Goal: Transaction & Acquisition: Purchase product/service

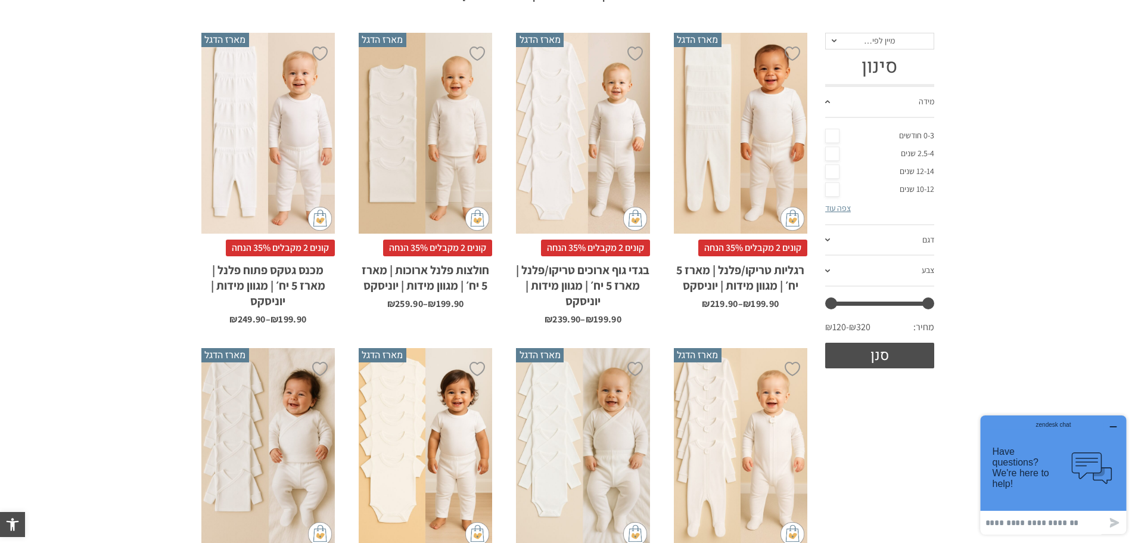
scroll to position [357, 0]
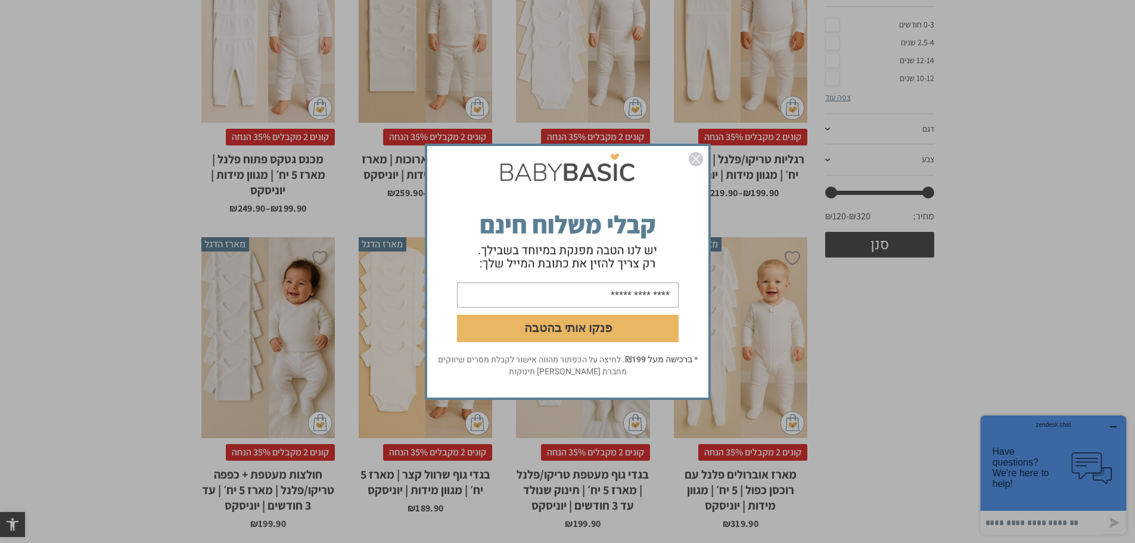
click at [692, 159] on img "סגור" at bounding box center [696, 159] width 14 height 14
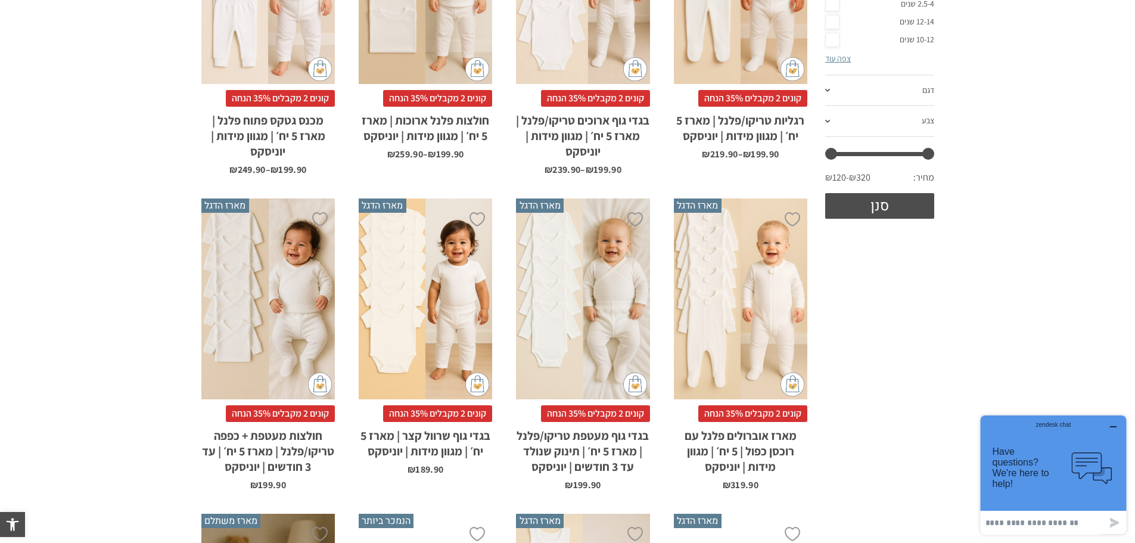
scroll to position [417, 0]
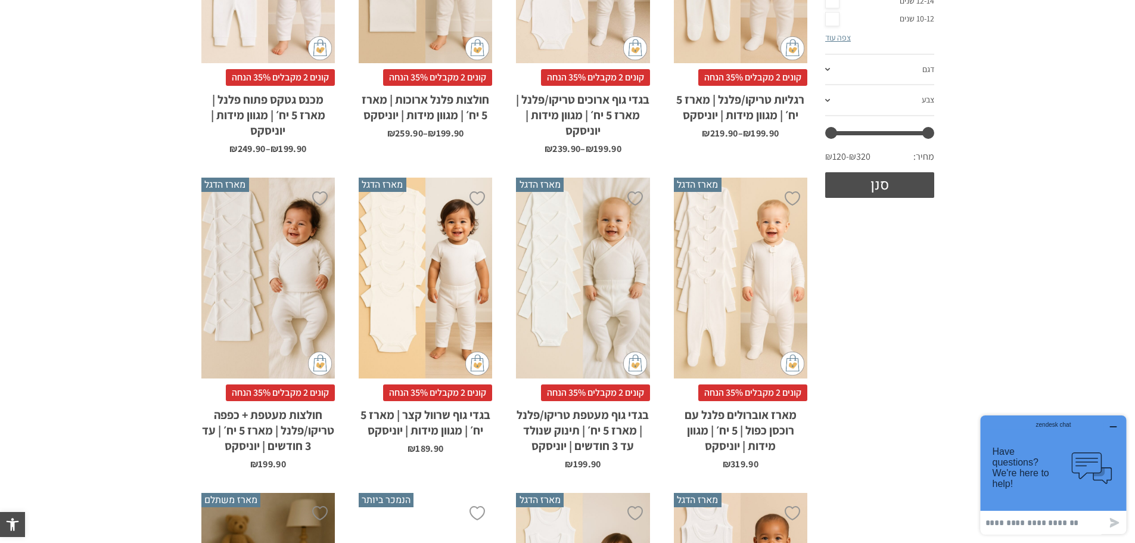
click at [596, 298] on div "x בחירת סוג בד טריקו (עונת מעבר/קיץ) פלנל (חורף)" at bounding box center [582, 277] width 133 height 201
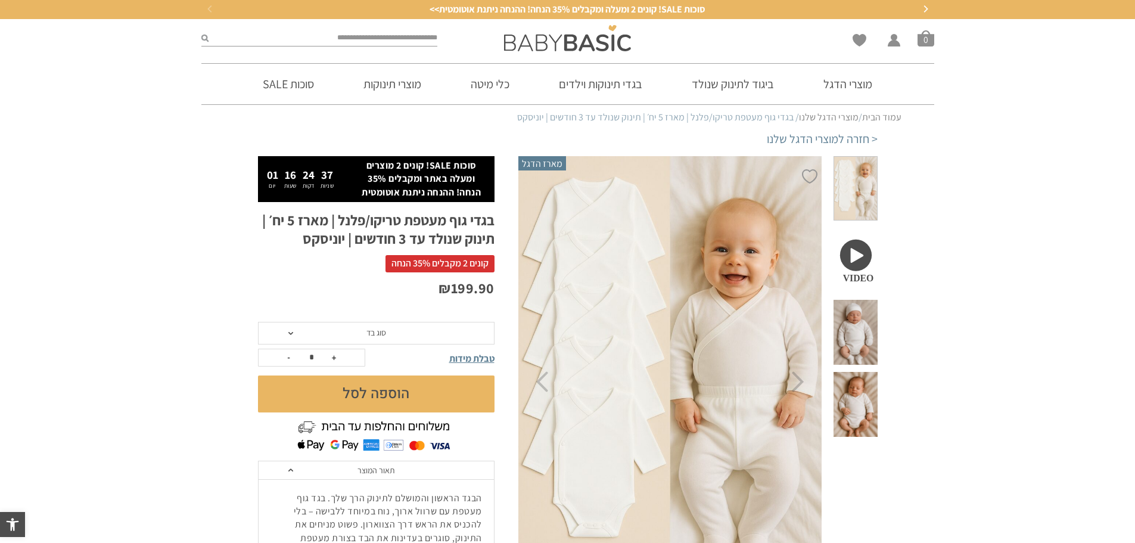
click at [291, 330] on span "סוג בד" at bounding box center [376, 333] width 236 height 23
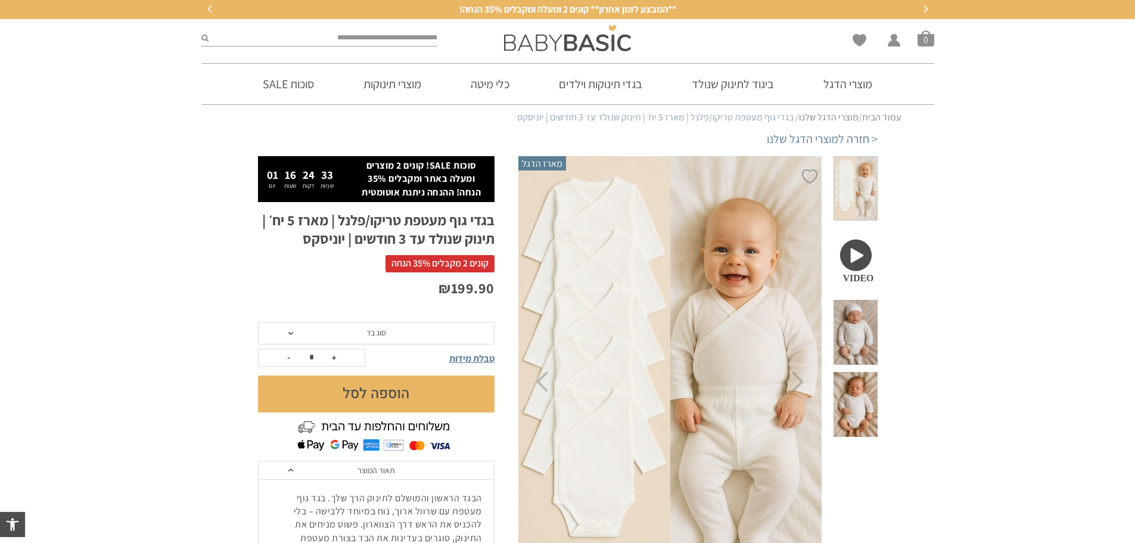
click at [373, 335] on span "סוג בד" at bounding box center [376, 332] width 20 height 11
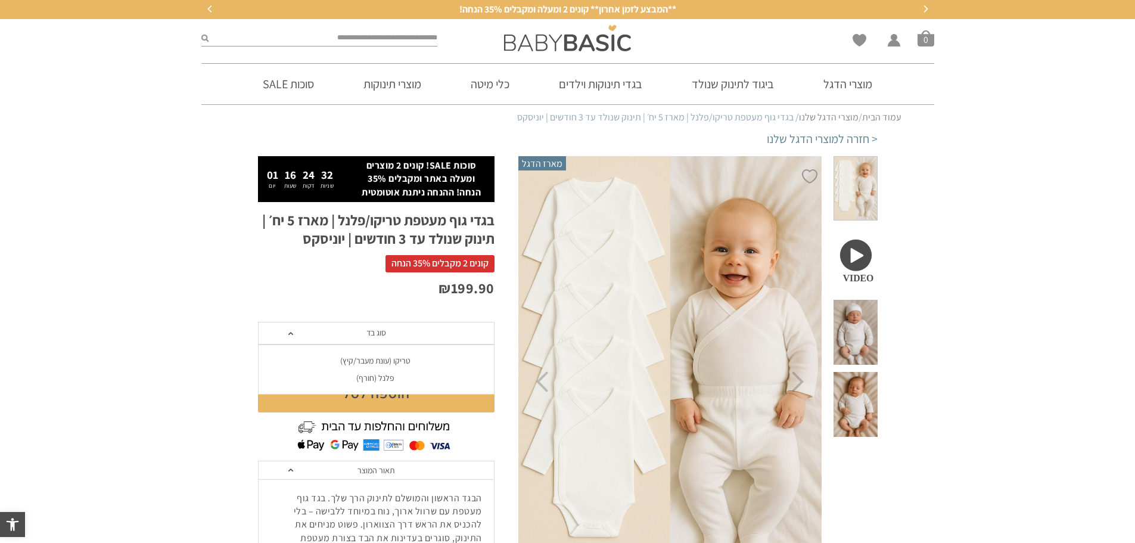
click at [378, 375] on div "פלנל (חורף)" at bounding box center [375, 378] width 236 height 10
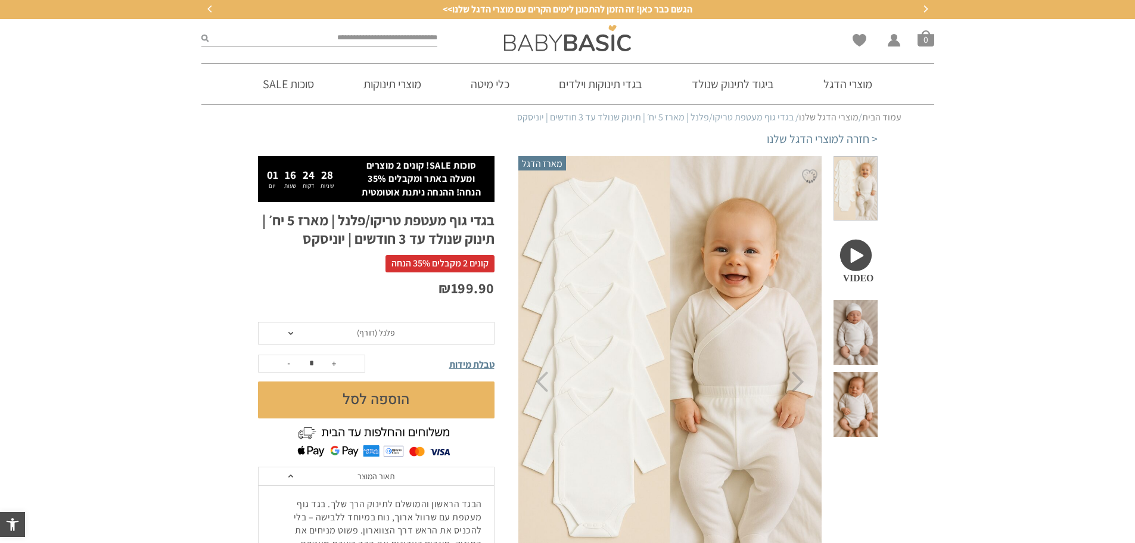
click at [429, 409] on button "הוספה לסל" at bounding box center [376, 399] width 236 height 37
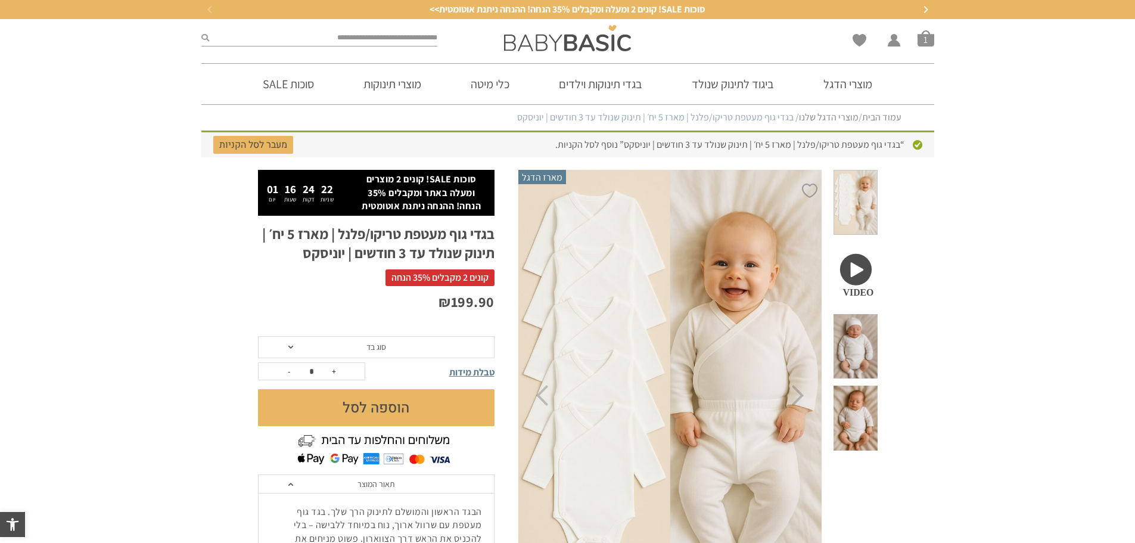
click at [865, 251] on span at bounding box center [854, 274] width 43 height 65
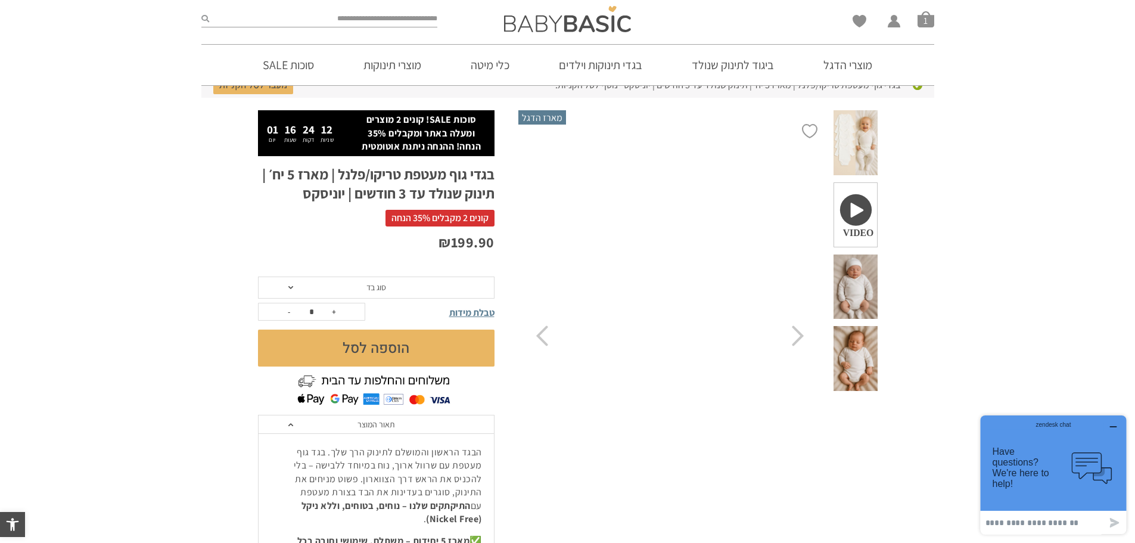
click at [854, 257] on span at bounding box center [854, 286] width 43 height 65
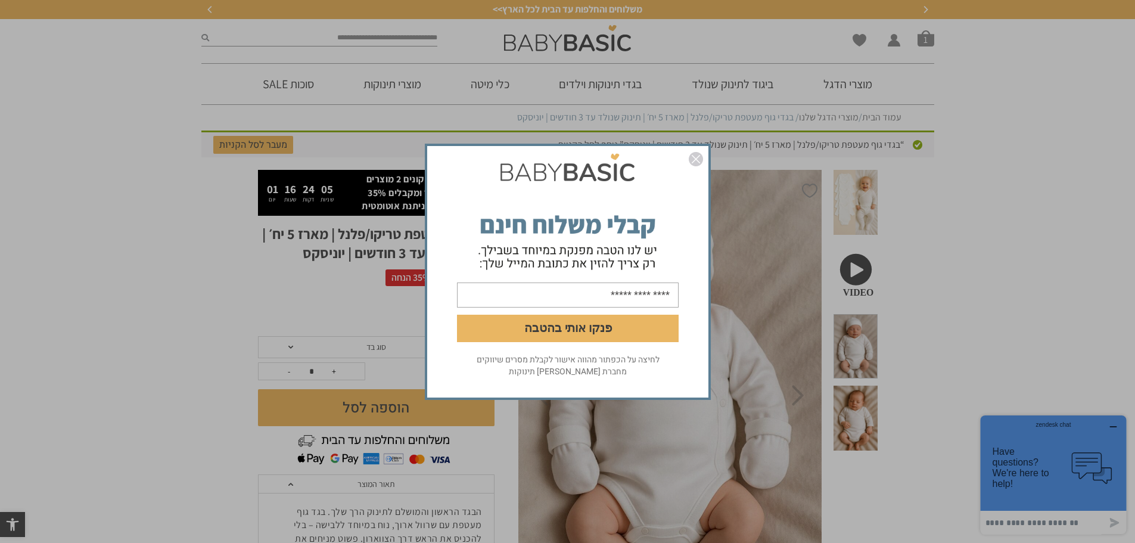
click at [697, 158] on img "סגור" at bounding box center [696, 159] width 14 height 14
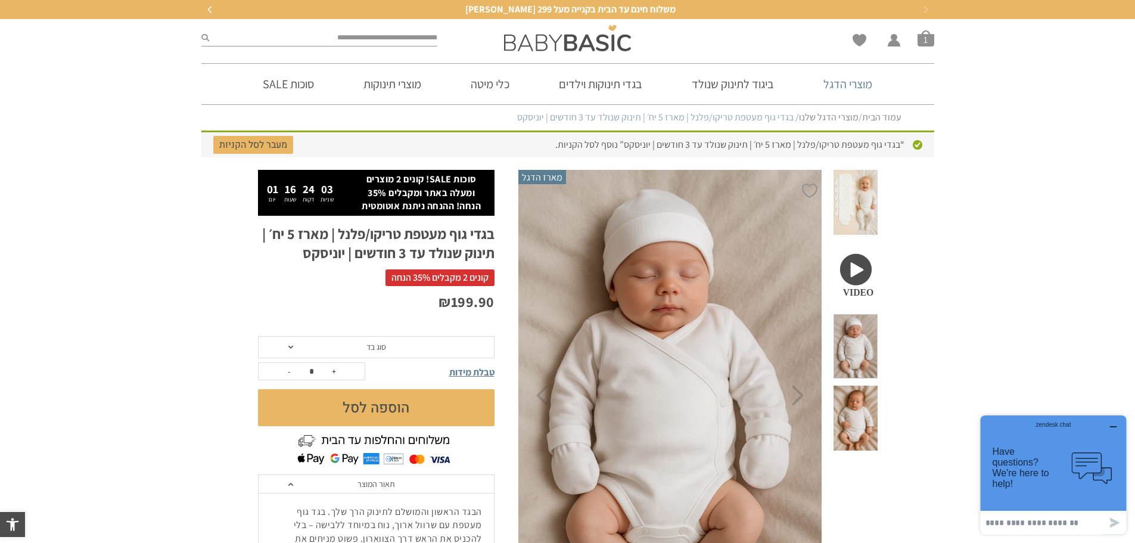
click at [839, 85] on link "מוצרי הדגל" at bounding box center [847, 84] width 85 height 41
click at [849, 83] on link "מוצרי הדגל" at bounding box center [847, 84] width 85 height 41
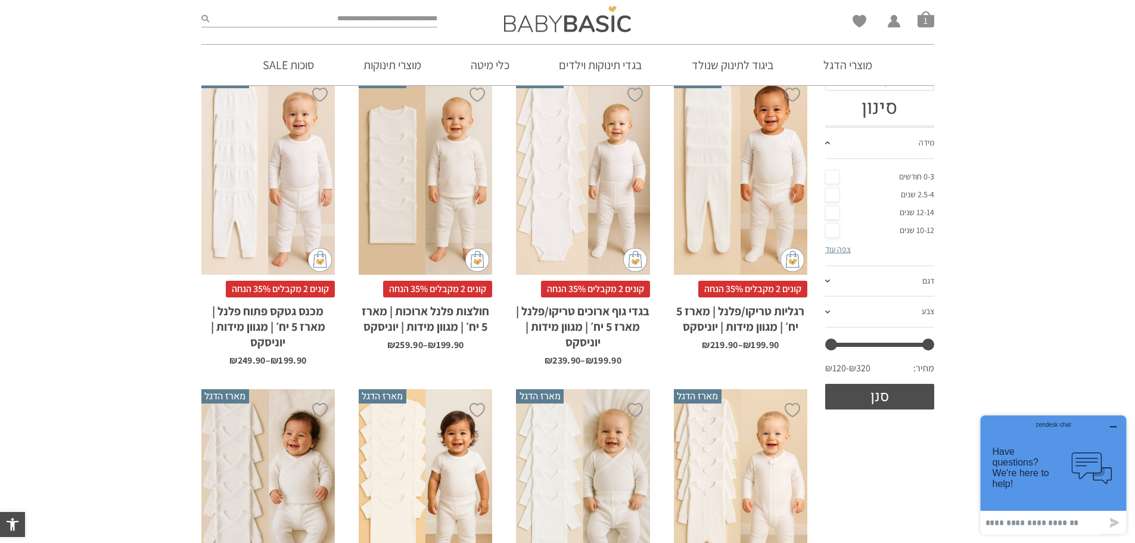
scroll to position [179, 0]
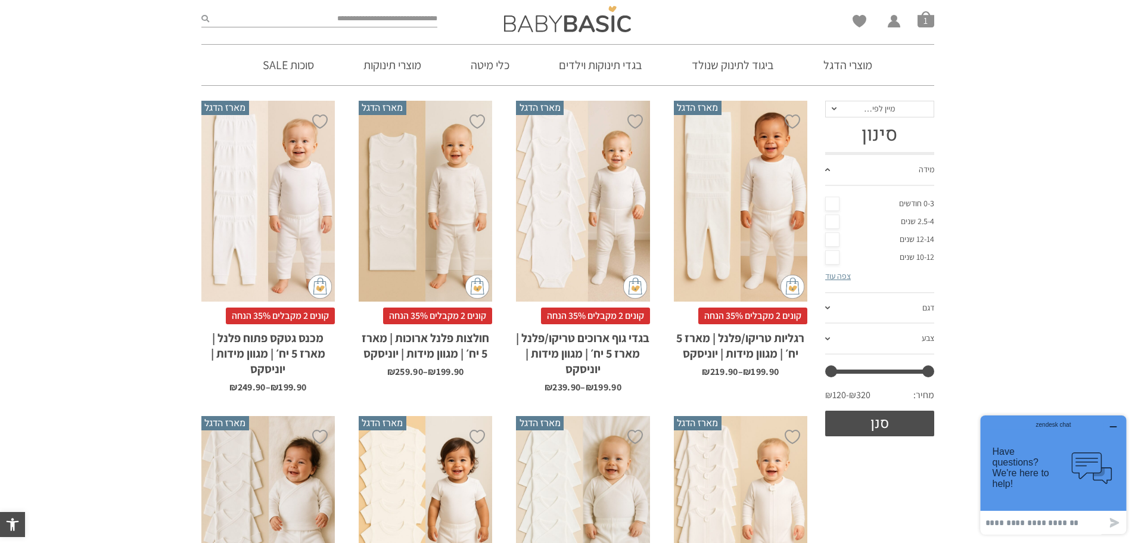
click at [757, 226] on div "x בחירת מידה 0-3m 3-6m 6-12m 12-18m 18-24m 24-30m בחירת סוג בד טריקו (עונת מעבר…" at bounding box center [740, 201] width 133 height 201
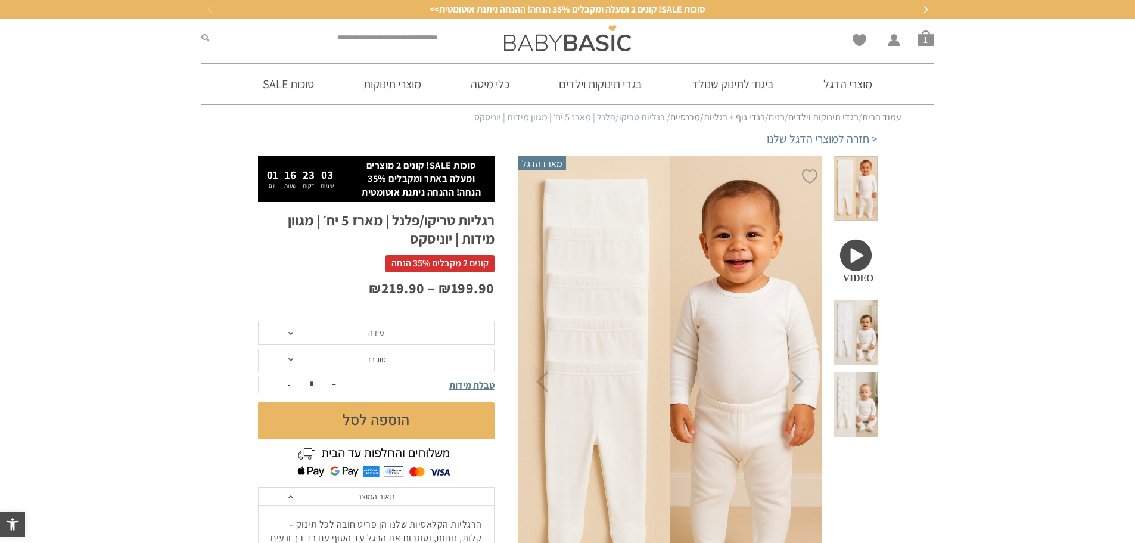
click at [359, 334] on span "מידה" at bounding box center [376, 333] width 236 height 23
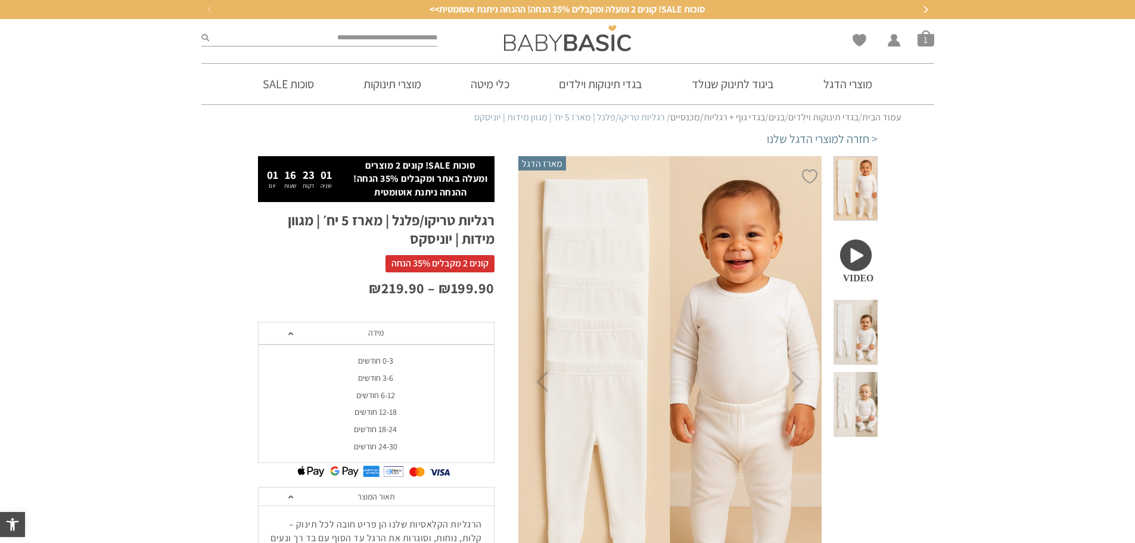
click at [377, 362] on div "0-3 חודשים" at bounding box center [375, 361] width 236 height 10
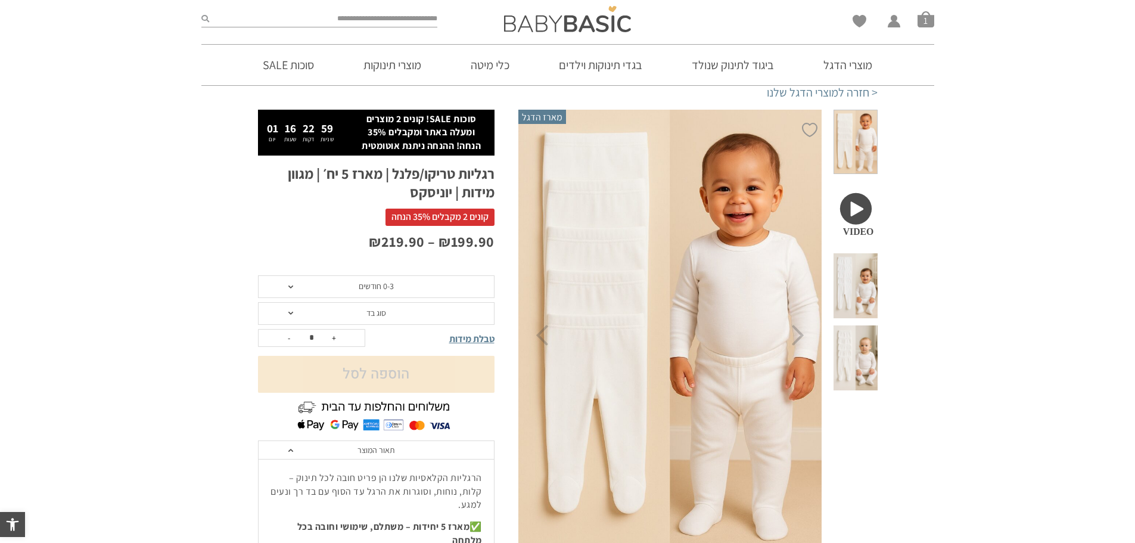
scroll to position [60, 0]
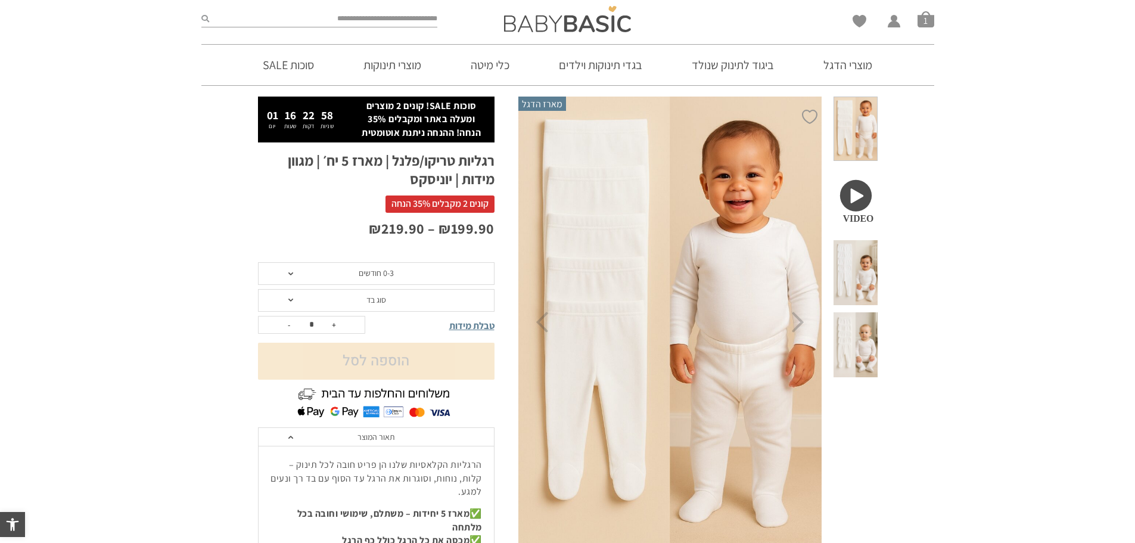
click at [318, 303] on span "סוג בד" at bounding box center [376, 300] width 236 height 23
click at [366, 347] on div "פלנל (חורף)" at bounding box center [375, 345] width 236 height 10
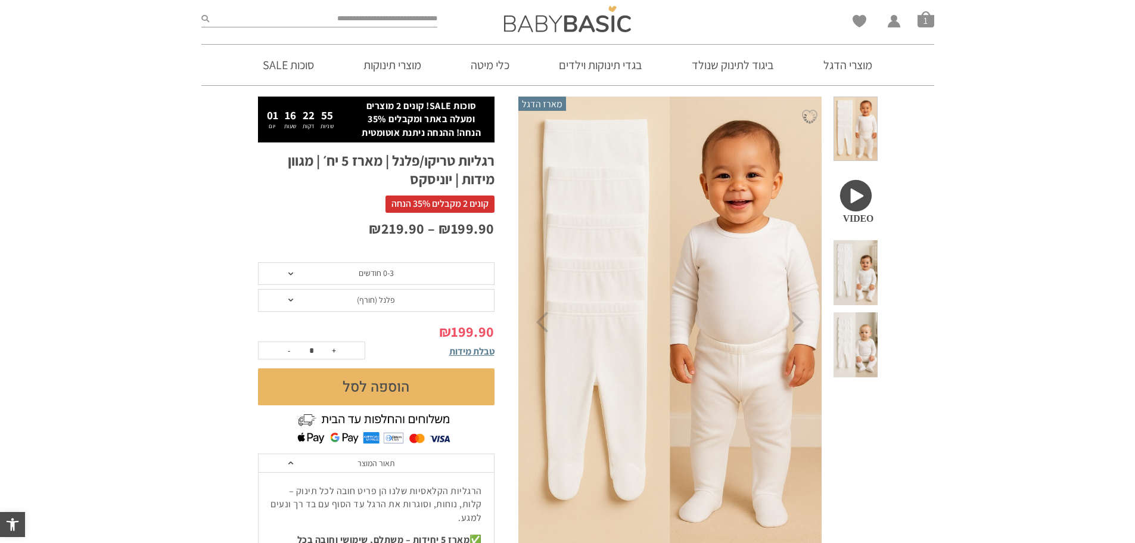
click at [425, 390] on button "הוספה לסל" at bounding box center [376, 386] width 236 height 37
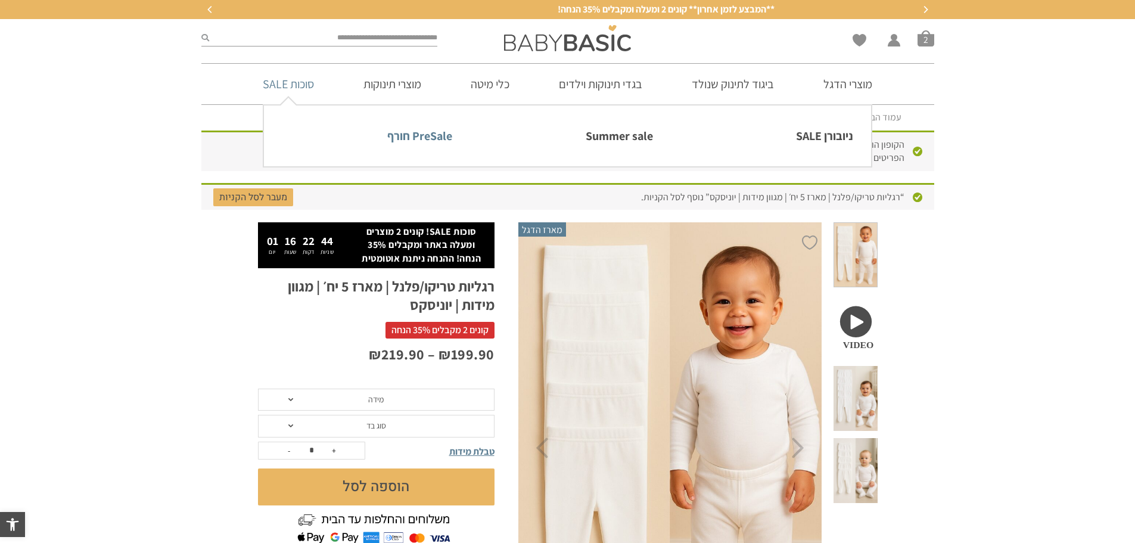
click at [414, 133] on link "PreSale חורף" at bounding box center [367, 135] width 170 height 25
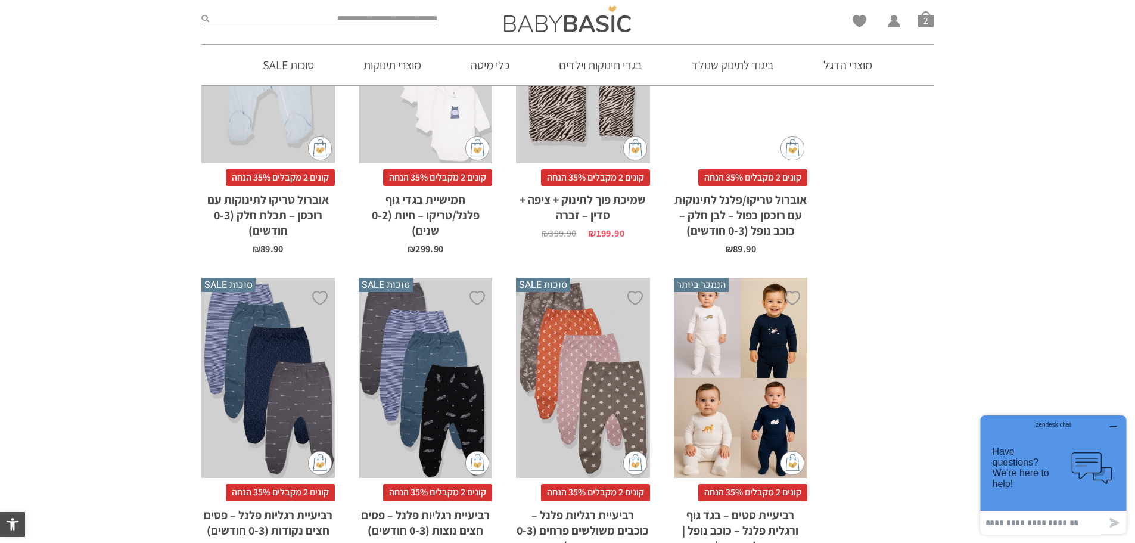
scroll to position [1668, 0]
